Goal: Find specific page/section: Find specific page/section

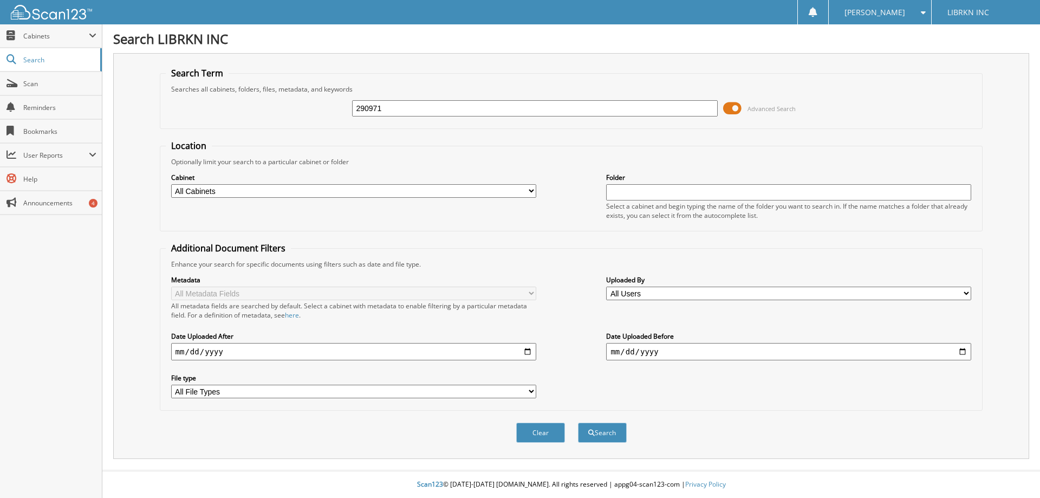
type input "290971"
click at [578, 423] on button "Search" at bounding box center [602, 433] width 49 height 20
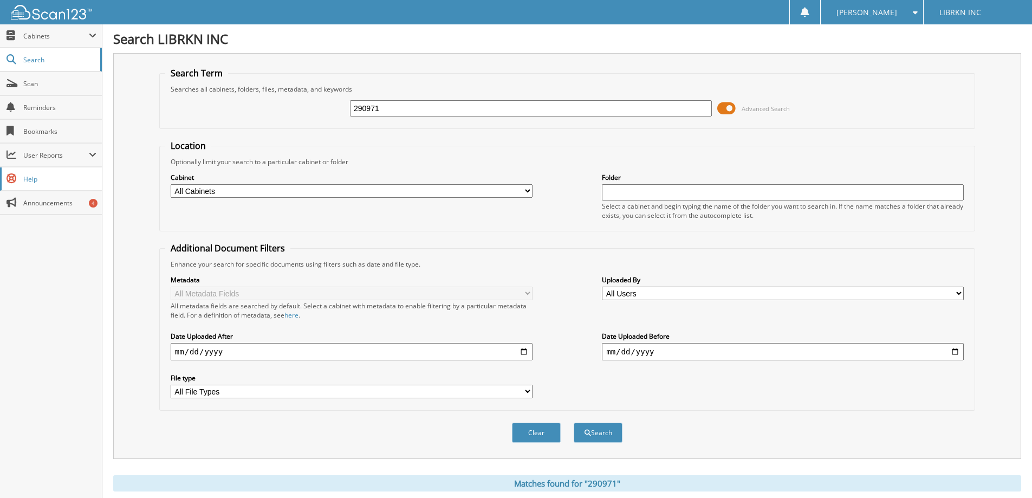
drag, startPoint x: 126, startPoint y: 141, endPoint x: 0, endPoint y: 169, distance: 129.1
click at [0, 169] on body "[PERSON_NAME] Settings Logout LIBRKN INC Close Cabinets Scan" at bounding box center [516, 382] width 1032 height 765
type input "[PERSON_NAME]"
click at [574, 423] on button "Search" at bounding box center [598, 433] width 49 height 20
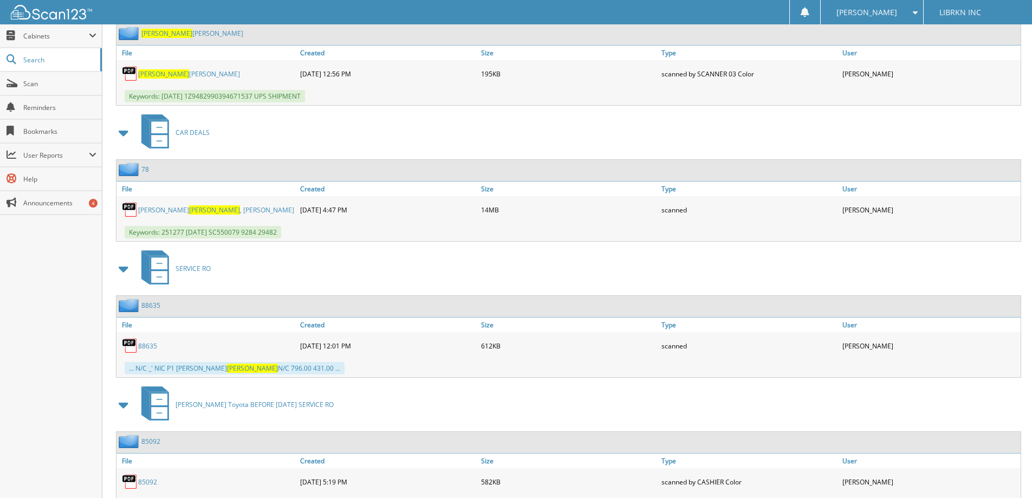
scroll to position [596, 0]
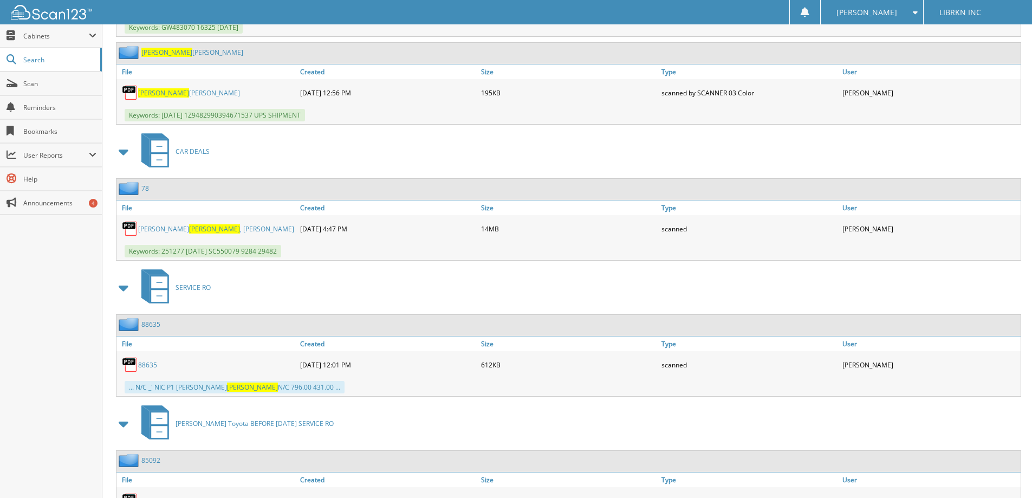
click at [197, 231] on link "[PERSON_NAME] [PERSON_NAME]" at bounding box center [216, 228] width 156 height 9
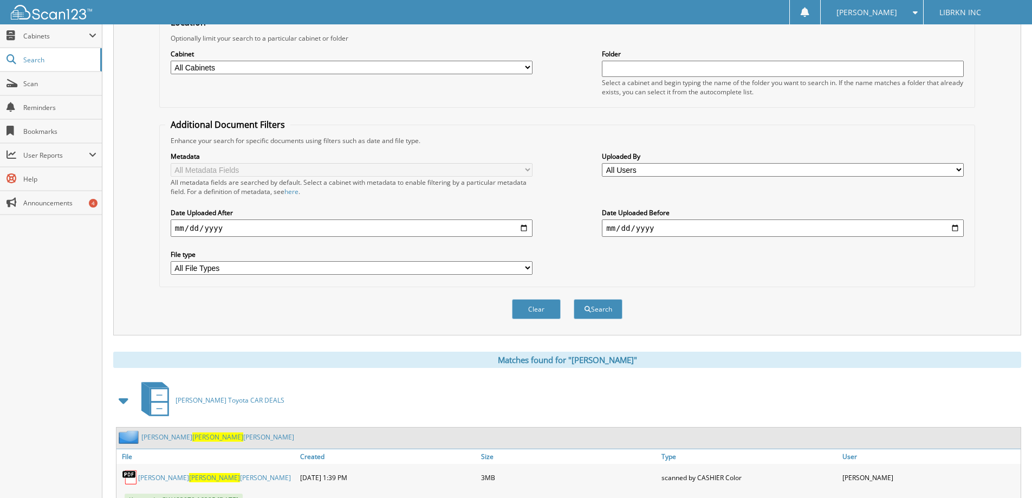
scroll to position [285, 0]
